Goal: Task Accomplishment & Management: Use online tool/utility

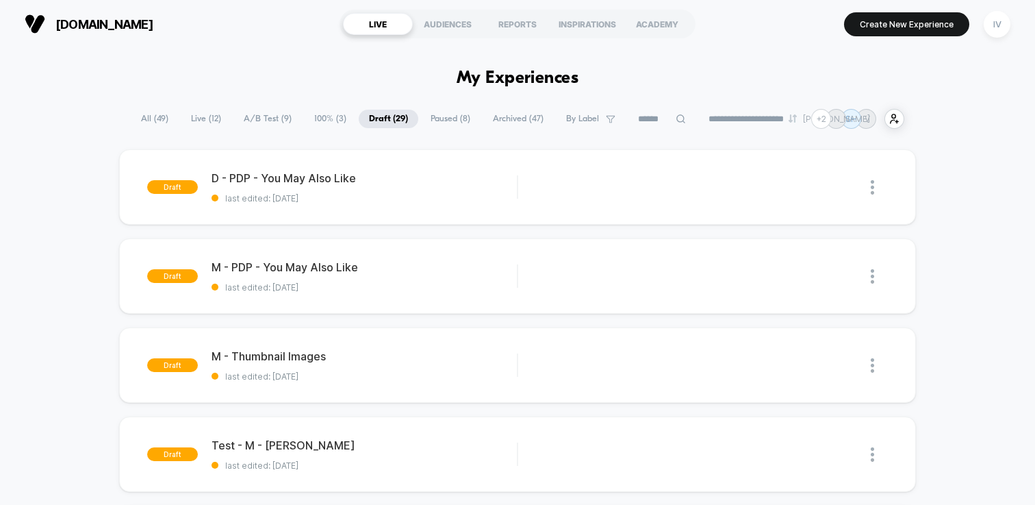
click at [438, 116] on span "Paused ( 8 )" at bounding box center [450, 119] width 60 height 18
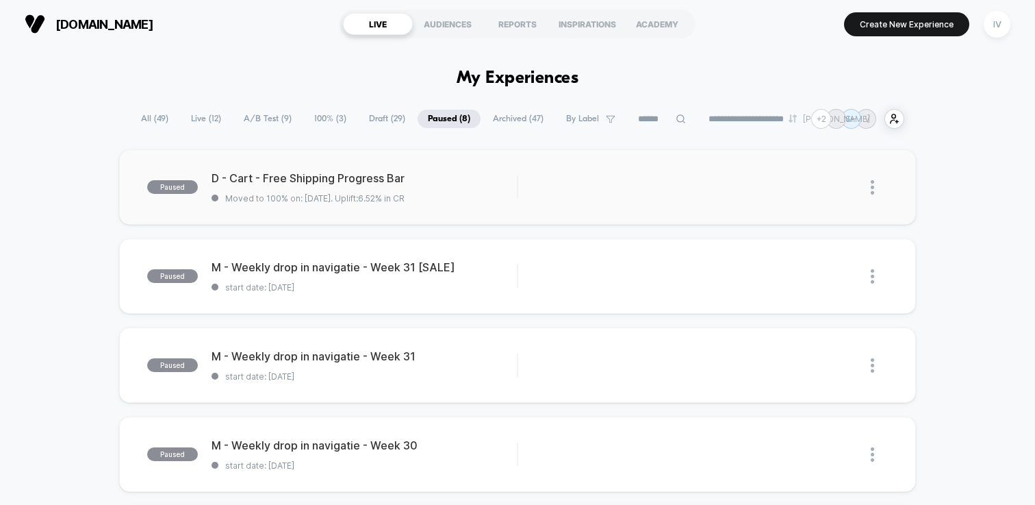
click at [474, 190] on div "D - Cart - Free Shipping Progress Bar Moved to 100% on: 12-8-2025 . Uplift: 6.5…" at bounding box center [364, 187] width 305 height 32
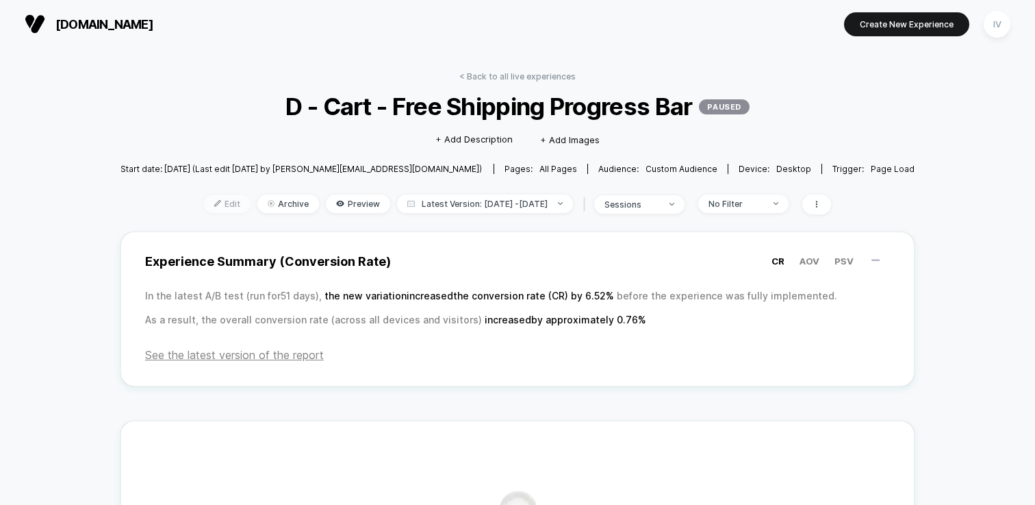
click at [207, 203] on span "Edit" at bounding box center [227, 203] width 47 height 18
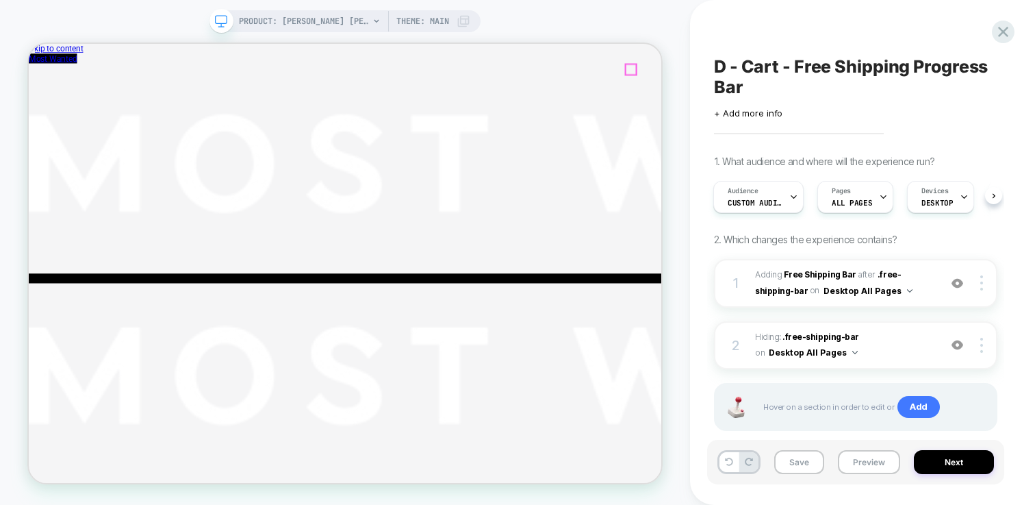
click at [954, 283] on img at bounding box center [958, 283] width 12 height 12
click at [958, 281] on img at bounding box center [958, 283] width 12 height 12
click at [958, 349] on img at bounding box center [958, 345] width 12 height 12
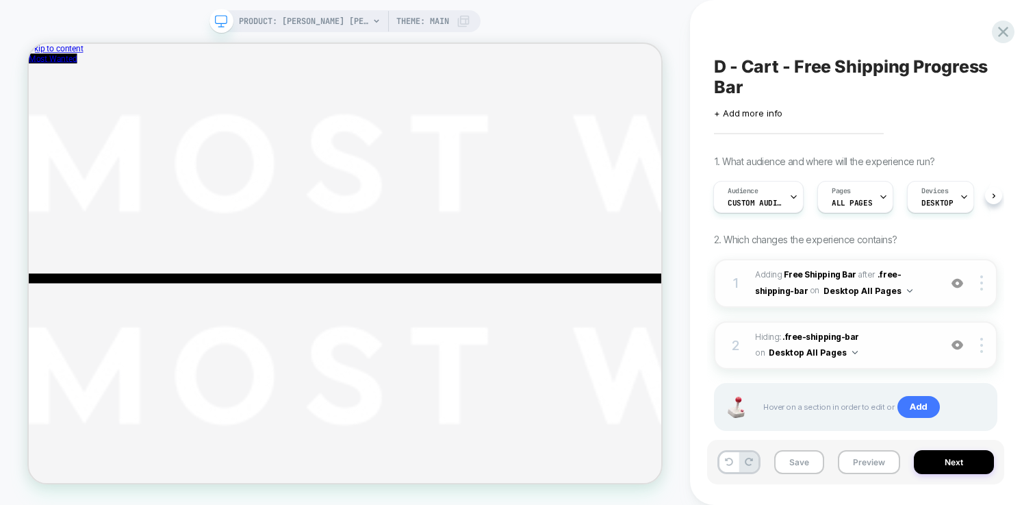
click at [857, 289] on button "Desktop All Pages" at bounding box center [868, 290] width 89 height 17
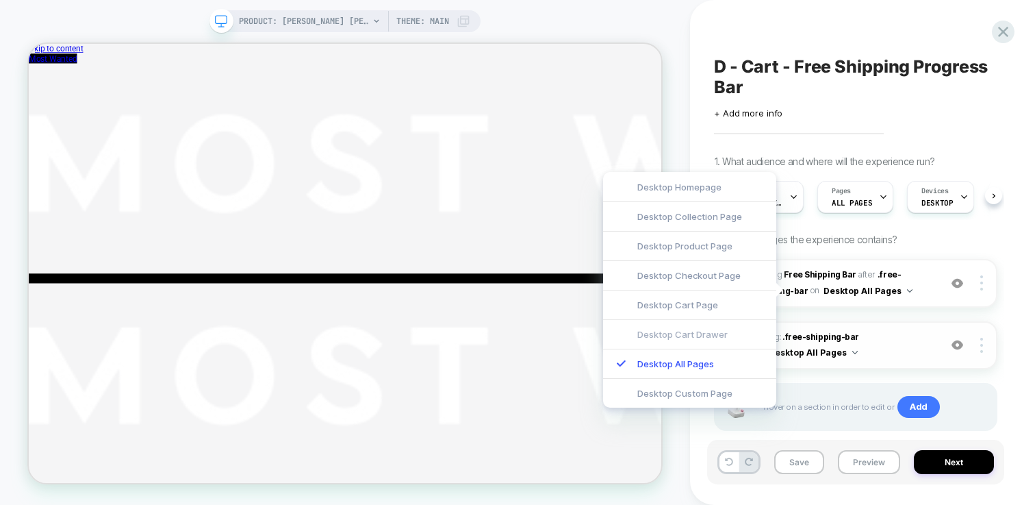
click at [750, 339] on div "Desktop Cart Drawer" at bounding box center [689, 333] width 173 height 29
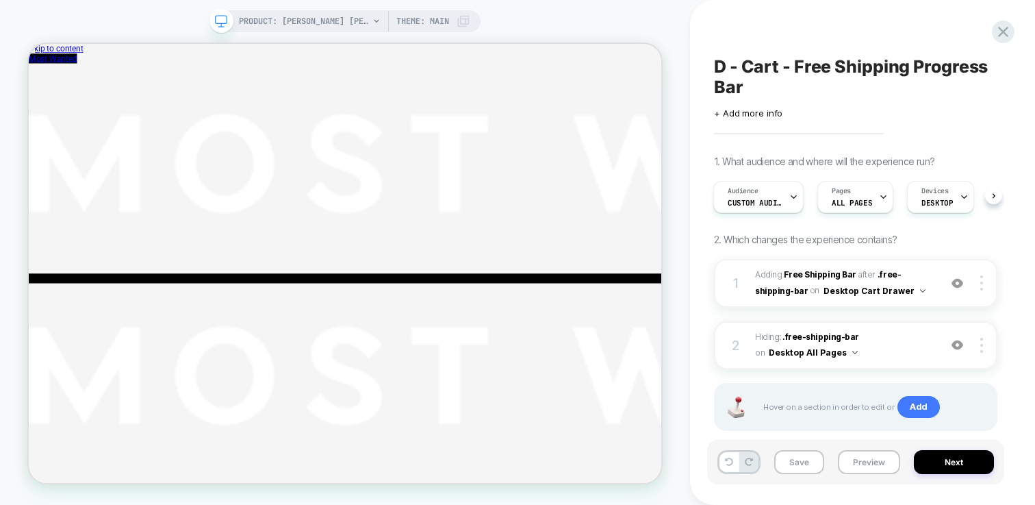
click at [843, 351] on button "Desktop All Pages" at bounding box center [813, 352] width 89 height 17
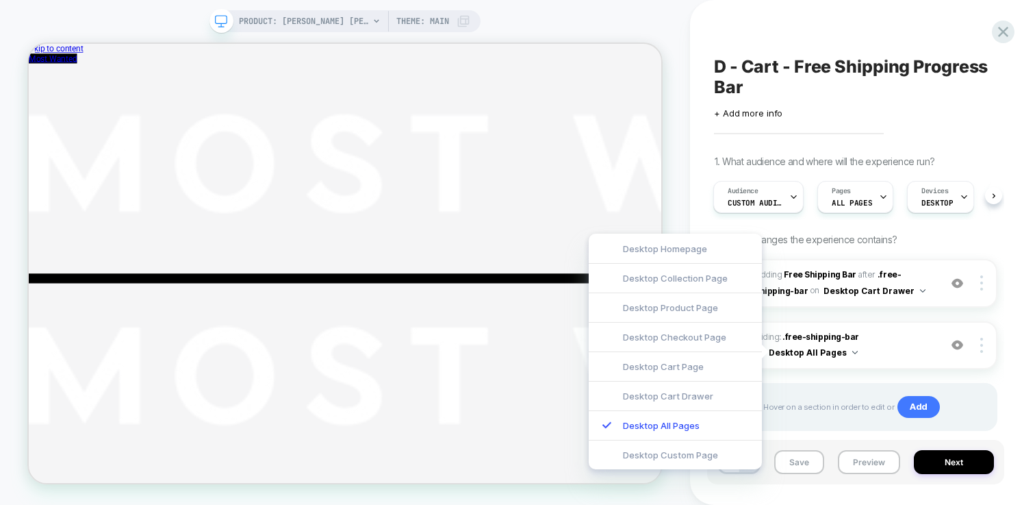
click at [730, 396] on div "Desktop Cart Drawer" at bounding box center [675, 395] width 173 height 29
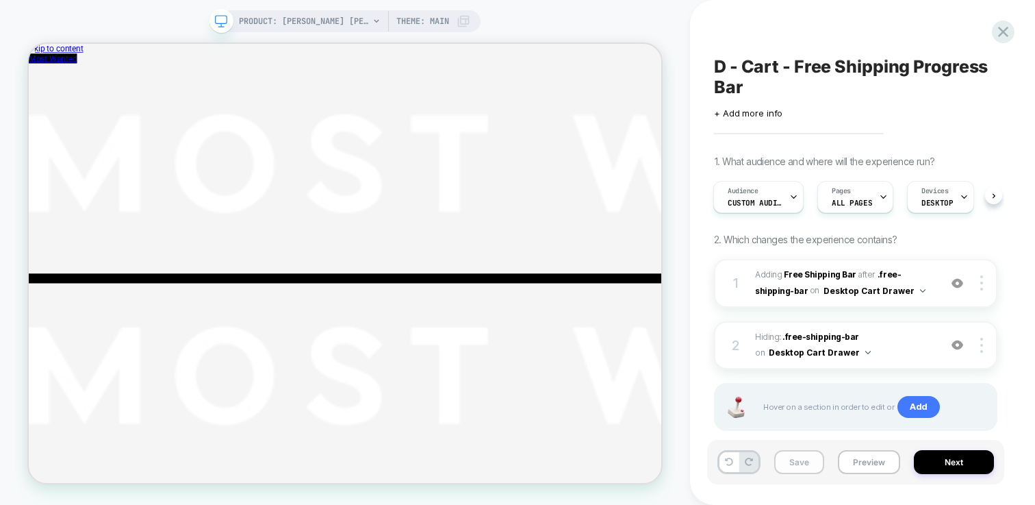
click at [805, 467] on button "Save" at bounding box center [799, 462] width 50 height 24
click at [866, 463] on button "Preview" at bounding box center [869, 462] width 62 height 24
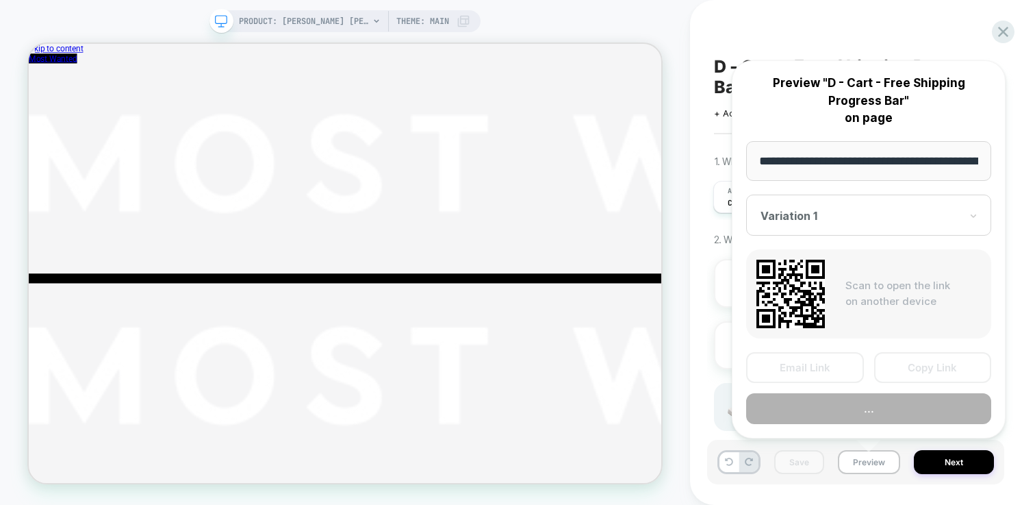
scroll to position [0, 189]
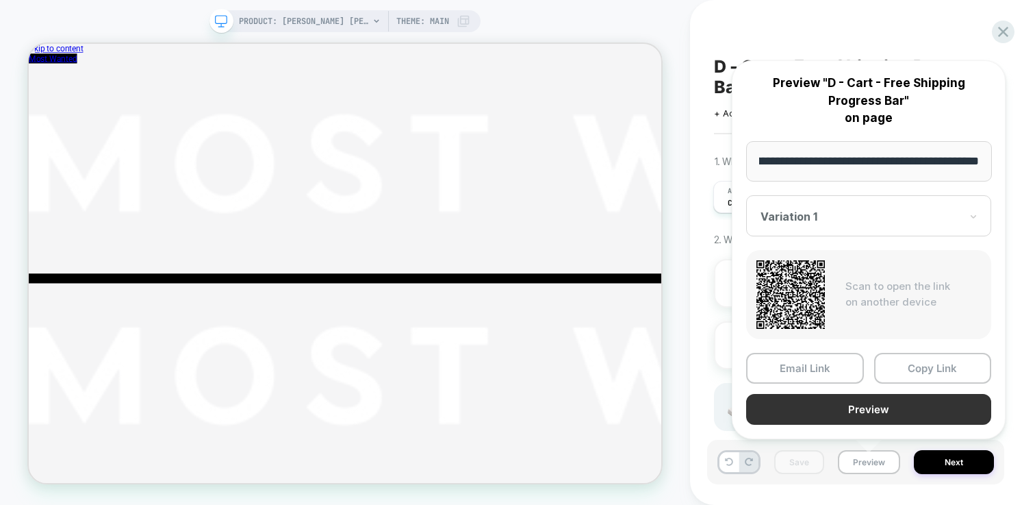
click at [867, 407] on button "Preview" at bounding box center [868, 409] width 245 height 31
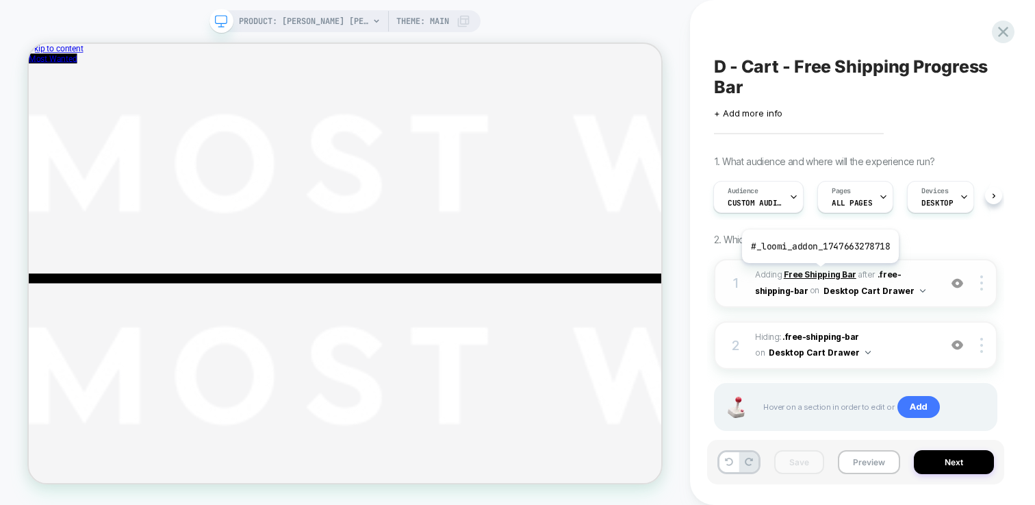
click at [819, 273] on b "Free Shipping Bar" at bounding box center [820, 274] width 73 height 10
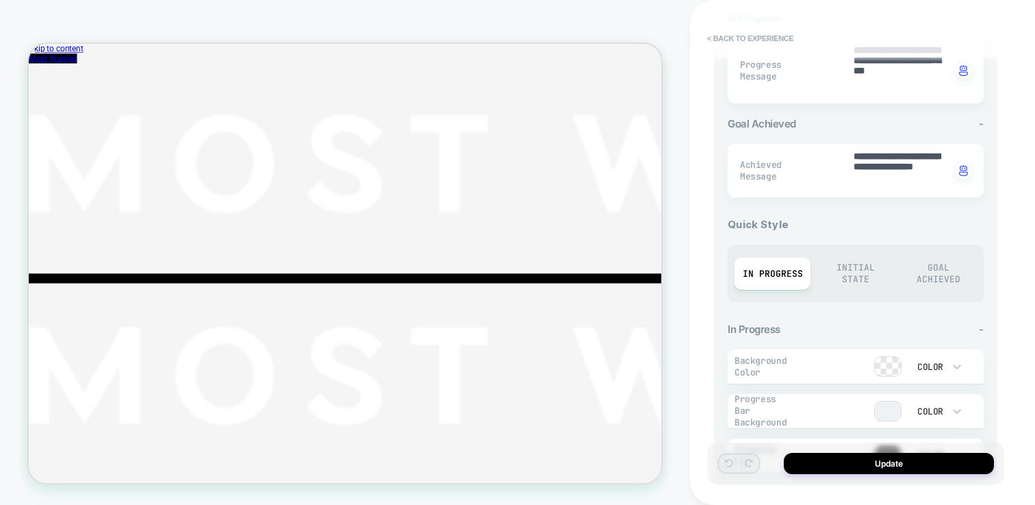
scroll to position [422, 0]
click at [857, 252] on div "Initial State" at bounding box center [855, 270] width 76 height 44
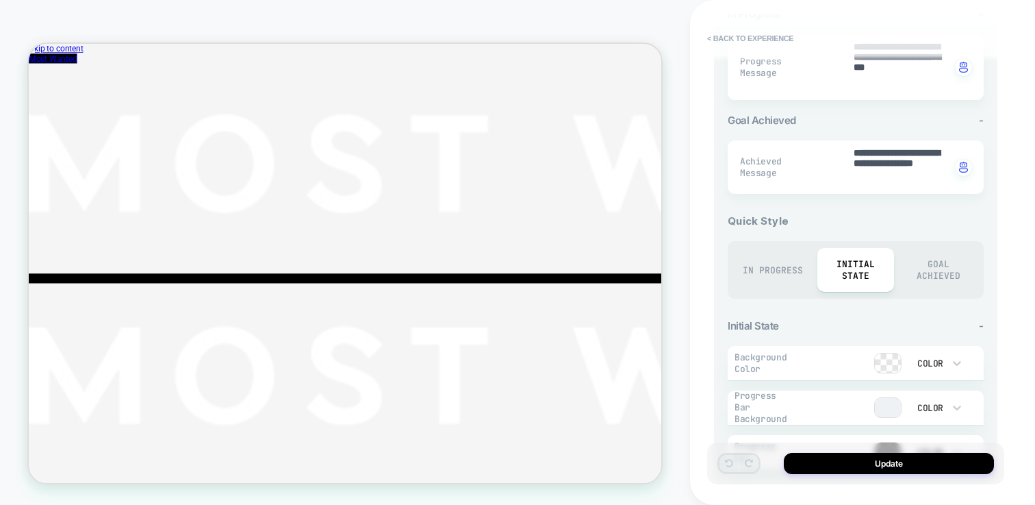
click at [764, 254] on div "In Progress" at bounding box center [773, 270] width 76 height 32
click at [856, 268] on div "Initial State" at bounding box center [855, 270] width 76 height 44
click at [780, 268] on div "In Progress" at bounding box center [773, 270] width 76 height 32
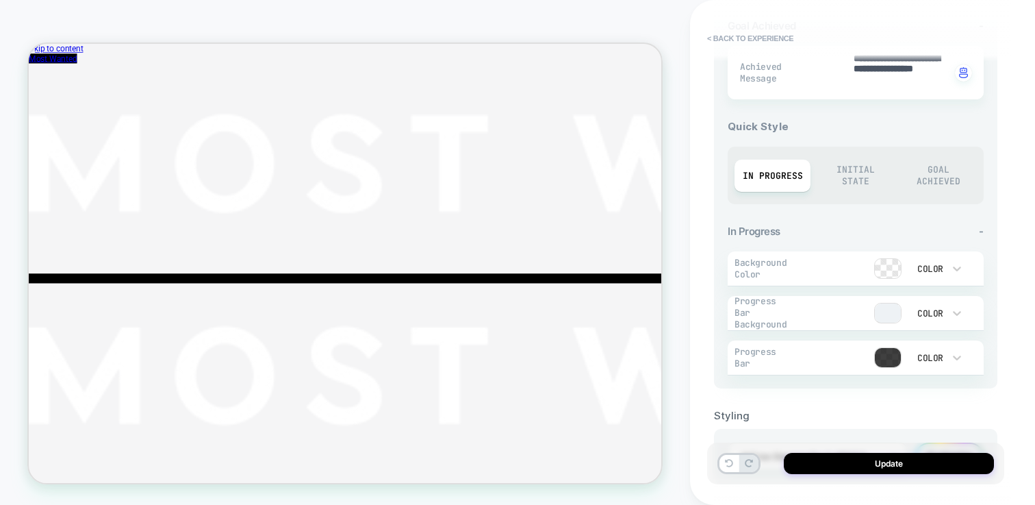
scroll to position [526, 0]
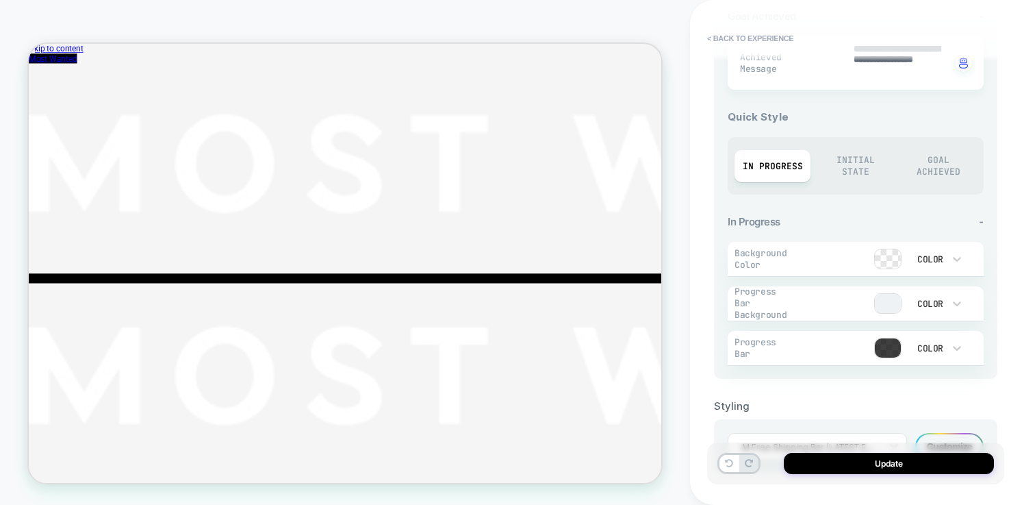
click at [941, 168] on div "Goal Achieved" at bounding box center [939, 166] width 76 height 44
click at [792, 163] on div "In Progress" at bounding box center [773, 166] width 76 height 32
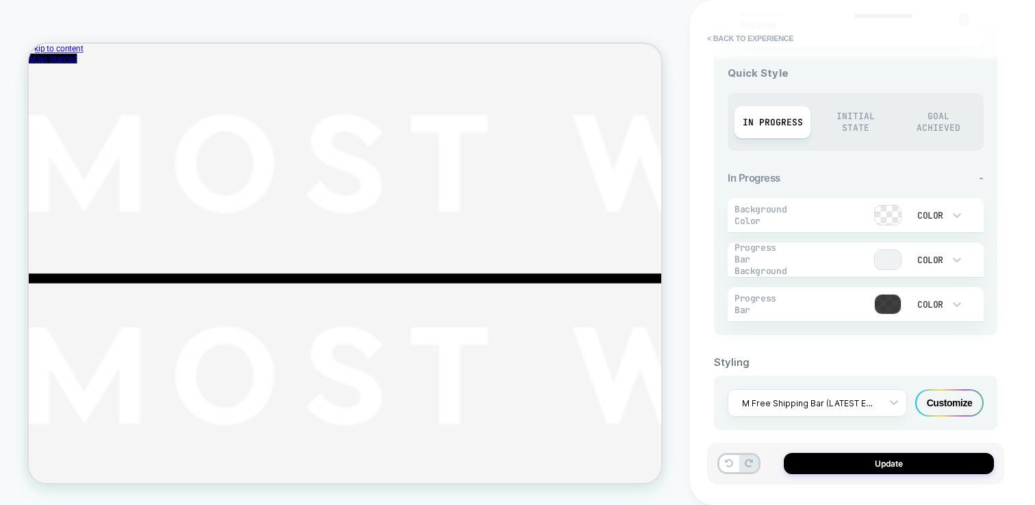
scroll to position [578, 0]
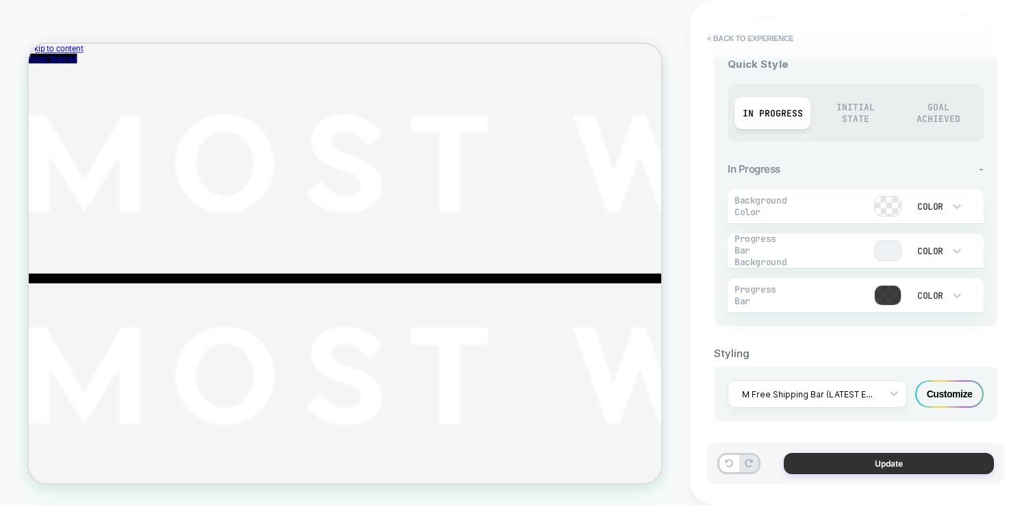
click at [910, 466] on button "Update" at bounding box center [889, 462] width 210 height 21
type textarea "*"
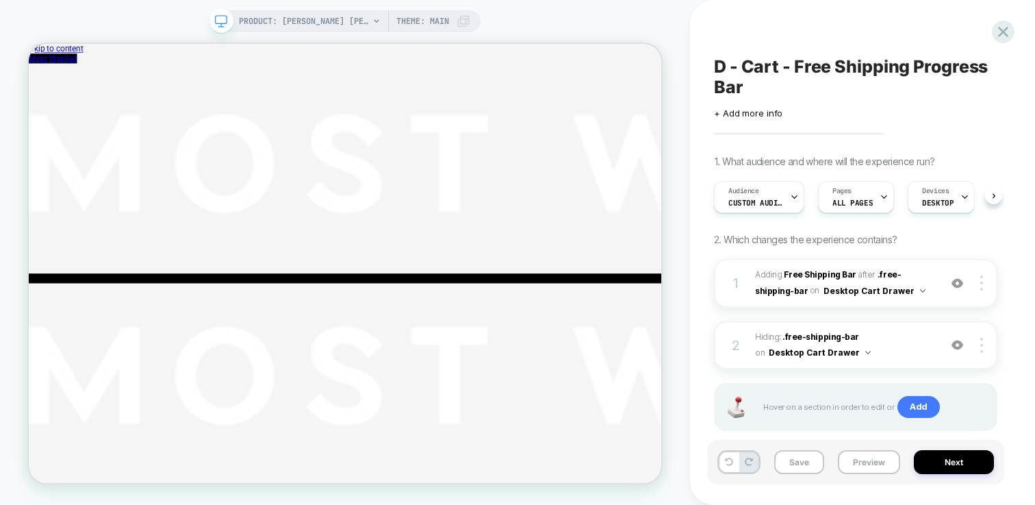
scroll to position [0, 1]
click at [934, 459] on button "Next" at bounding box center [954, 462] width 80 height 24
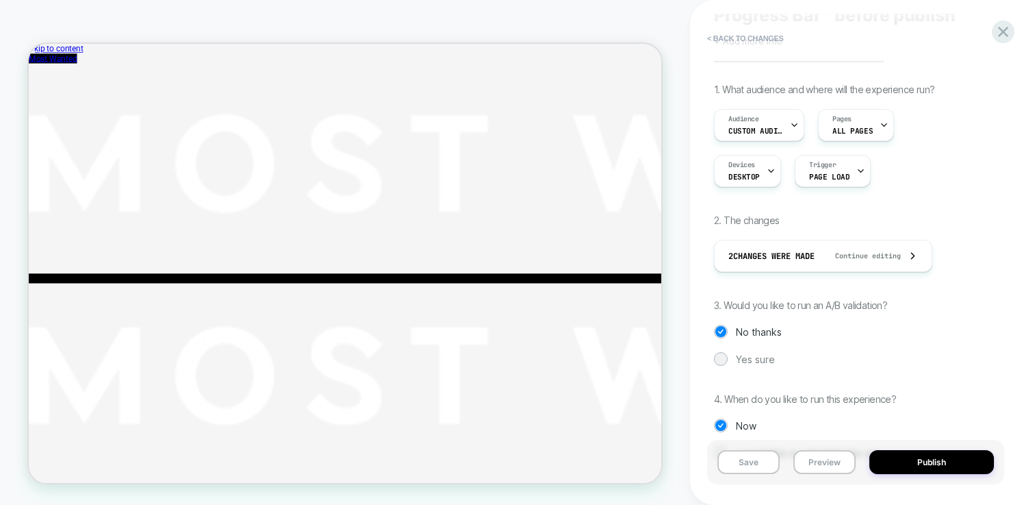
scroll to position [0, 0]
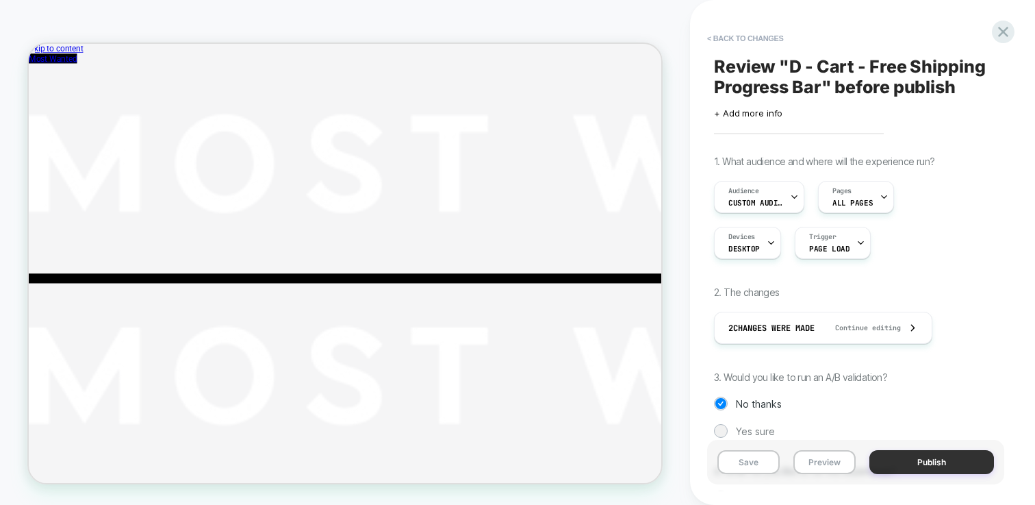
click at [956, 459] on button "Publish" at bounding box center [931, 462] width 125 height 24
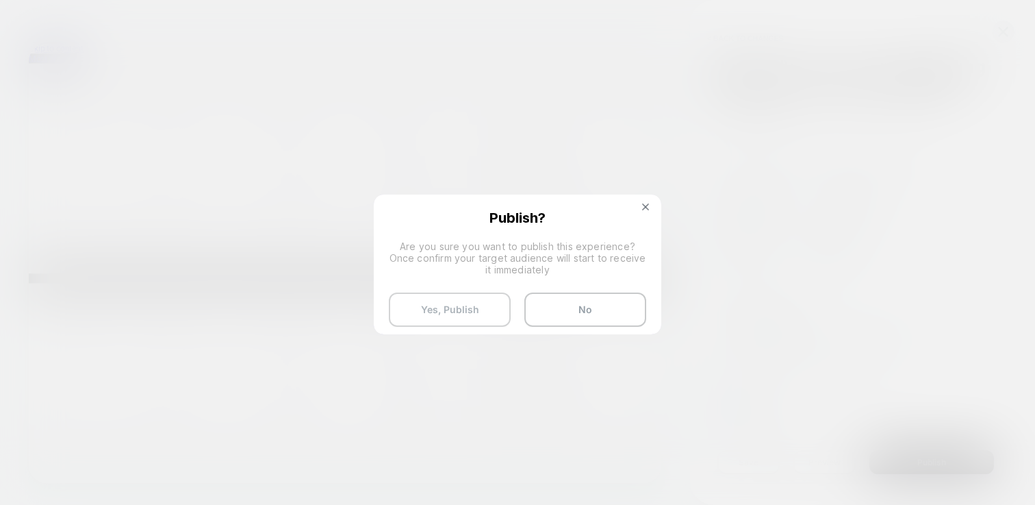
click at [479, 311] on button "Yes, Publish" at bounding box center [450, 309] width 122 height 34
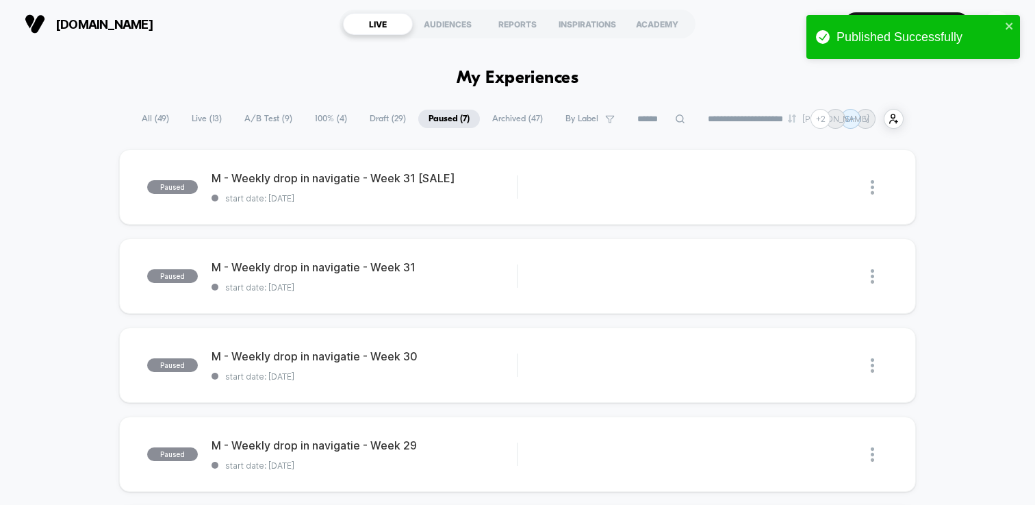
click at [372, 118] on span "Draft ( 29 )" at bounding box center [387, 119] width 57 height 18
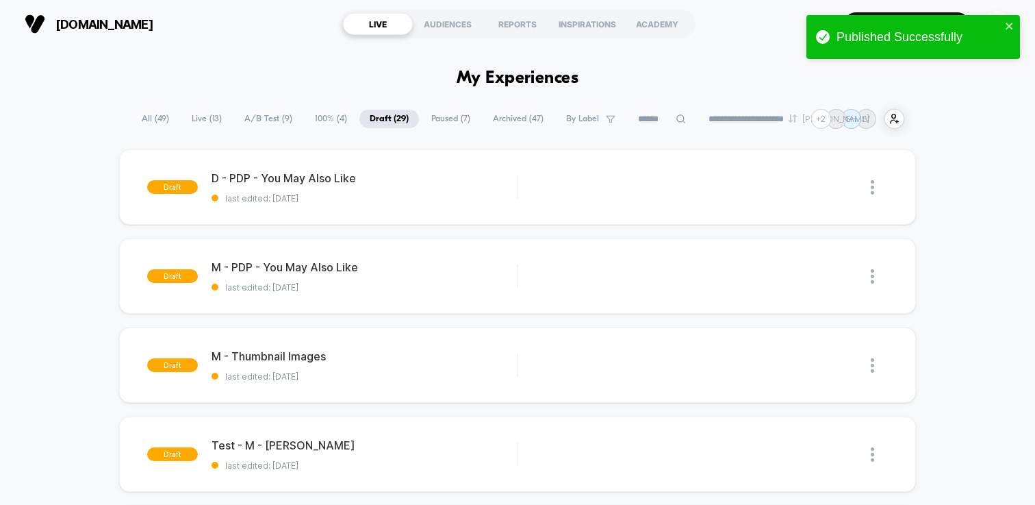
click at [323, 114] on span "100% ( 4 )" at bounding box center [331, 119] width 53 height 18
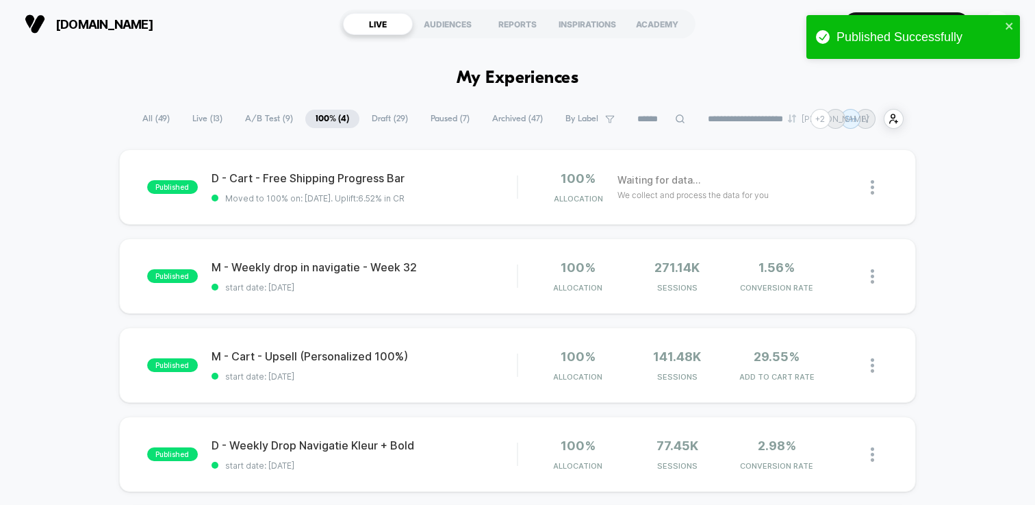
click at [263, 123] on span "A/B Test ( 9 )" at bounding box center [269, 119] width 68 height 18
